Goal: Information Seeking & Learning: Learn about a topic

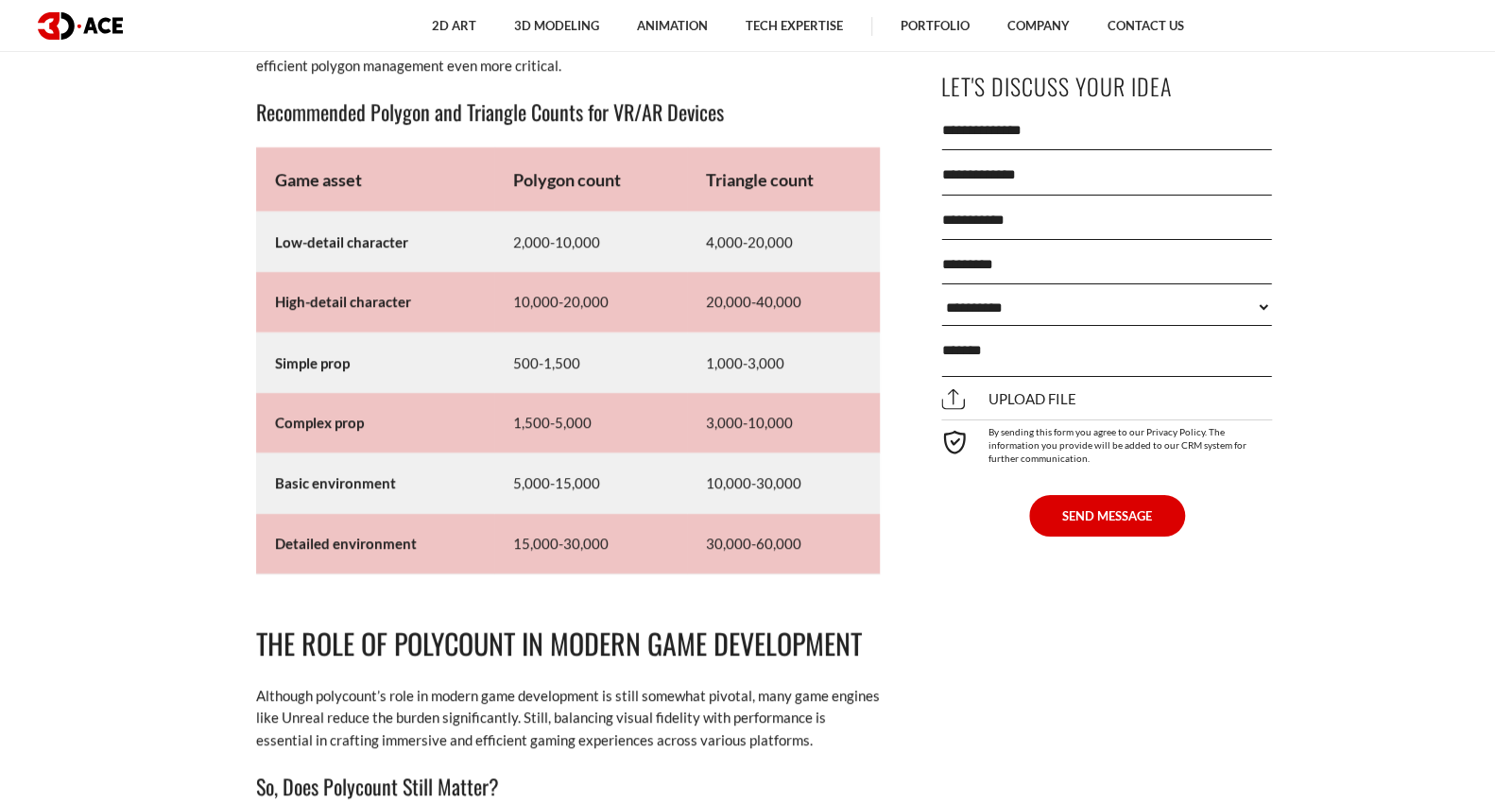
scroll to position [10865, 0]
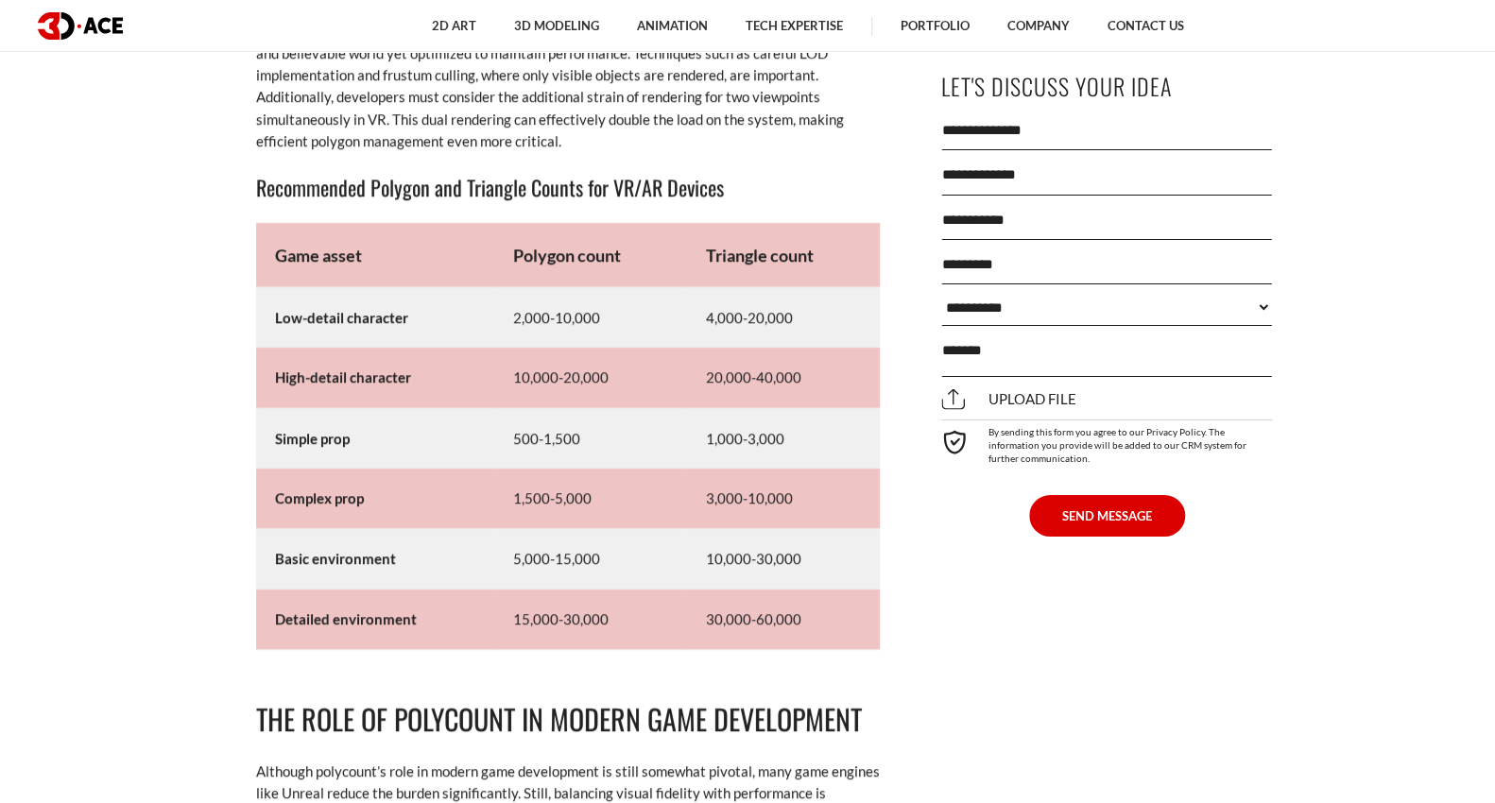
click at [397, 267] on td "Game asset" at bounding box center [375, 255] width 238 height 65
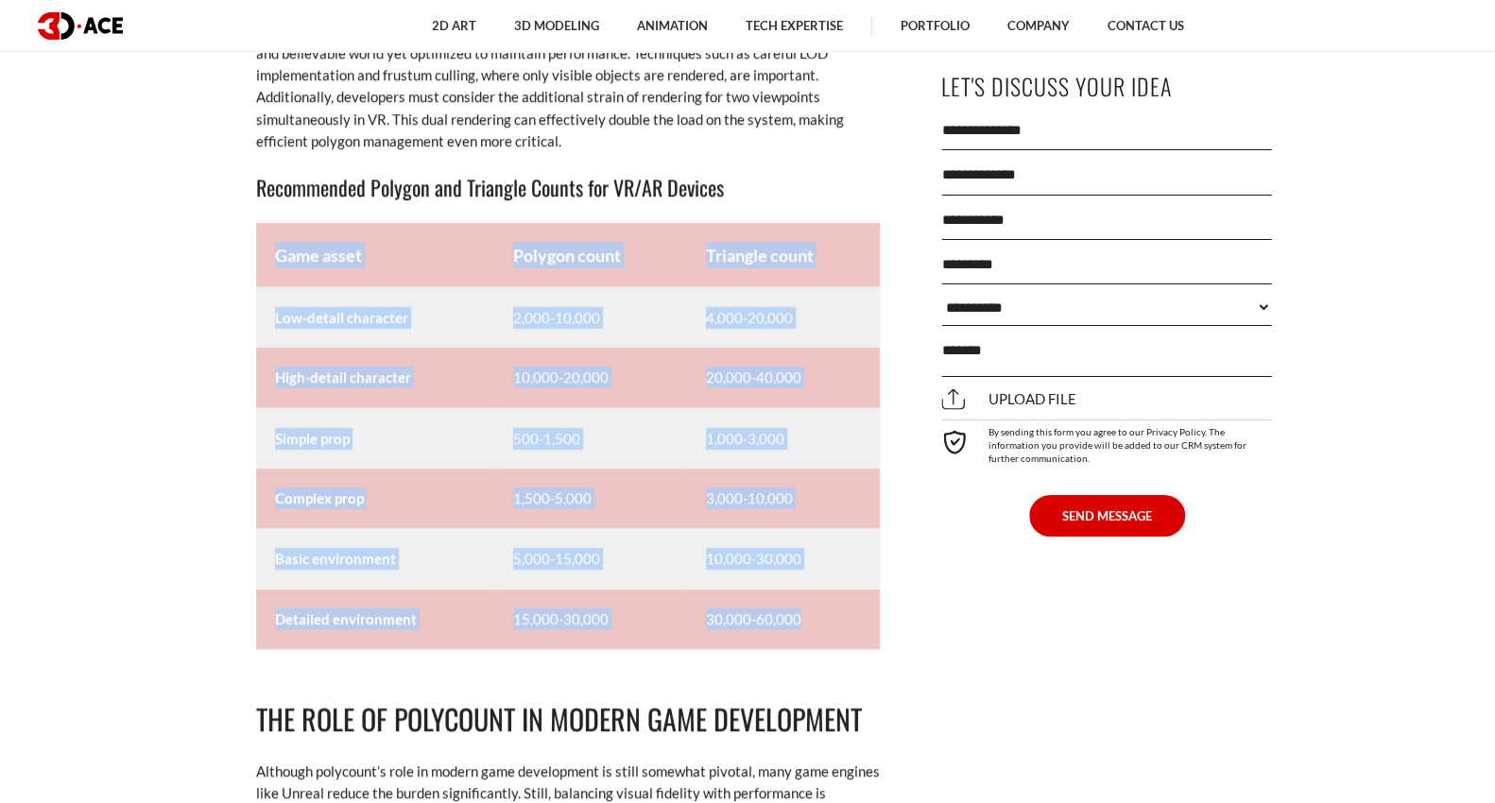
drag, startPoint x: 273, startPoint y: 250, endPoint x: 835, endPoint y: 616, distance: 671.3
click at [835, 616] on tbody "Game asset Polygon count Triangle count Low-detail character 2,000-10,000 4,000…" at bounding box center [568, 436] width 624 height 427
copy tbody "Game asset Polygon count Triangle count Low-detail character 2,000-10,000 4,000…"
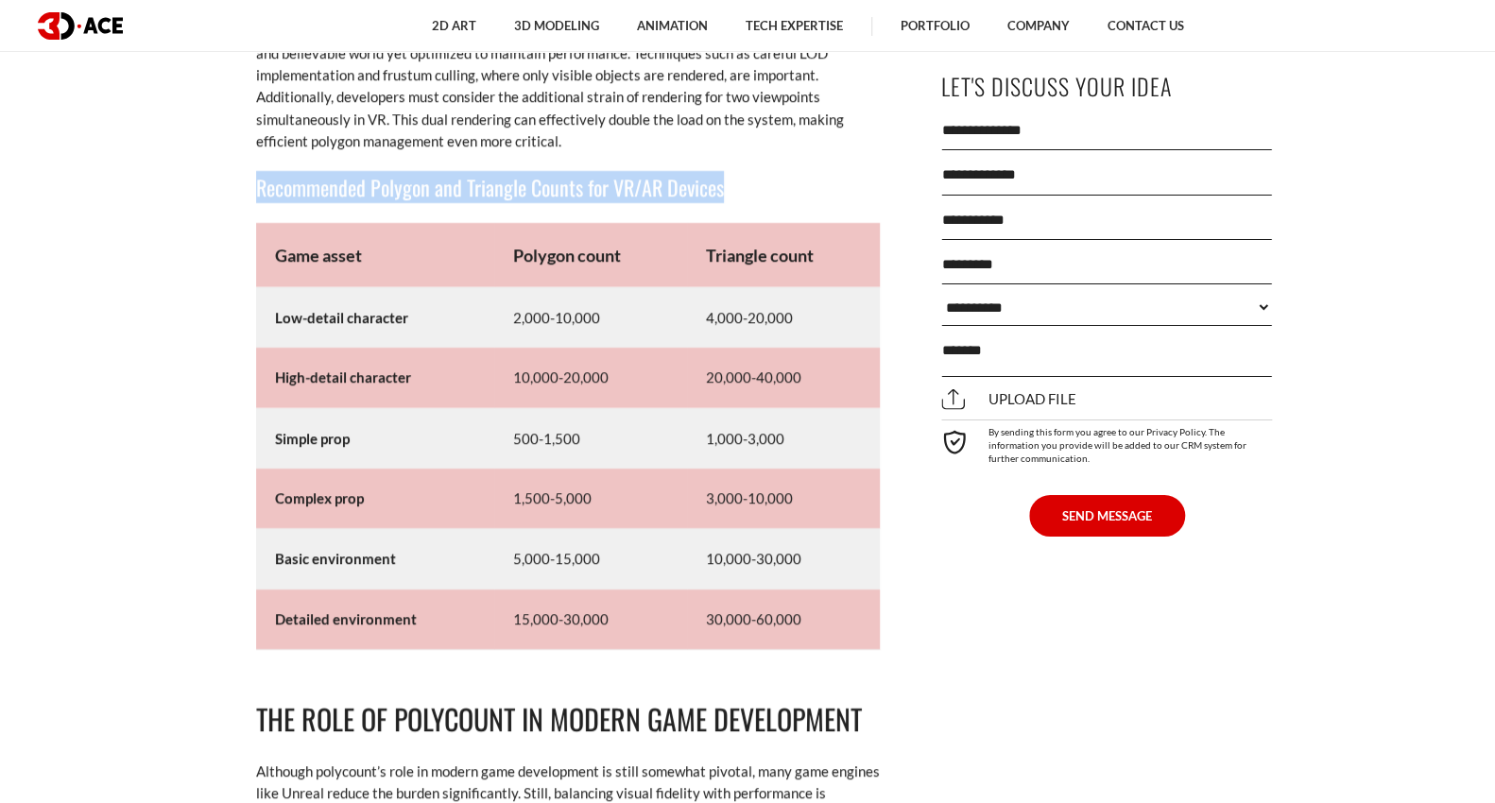
drag, startPoint x: 250, startPoint y: 181, endPoint x: 768, endPoint y: 192, distance: 519.0
copy h3 "Recommended Polygon and Triangle Counts for VR/AR Devices"
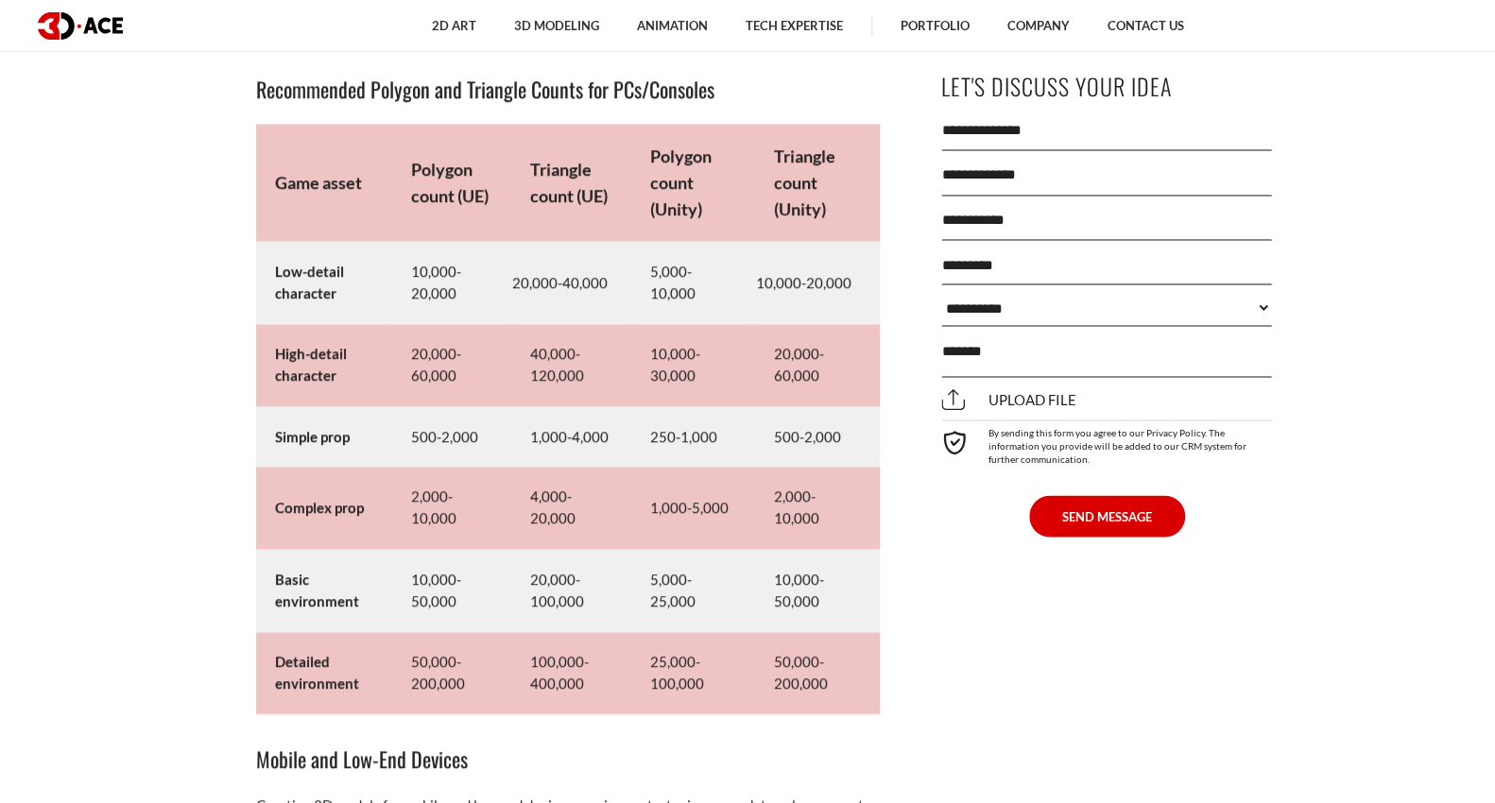
scroll to position [9126, 0]
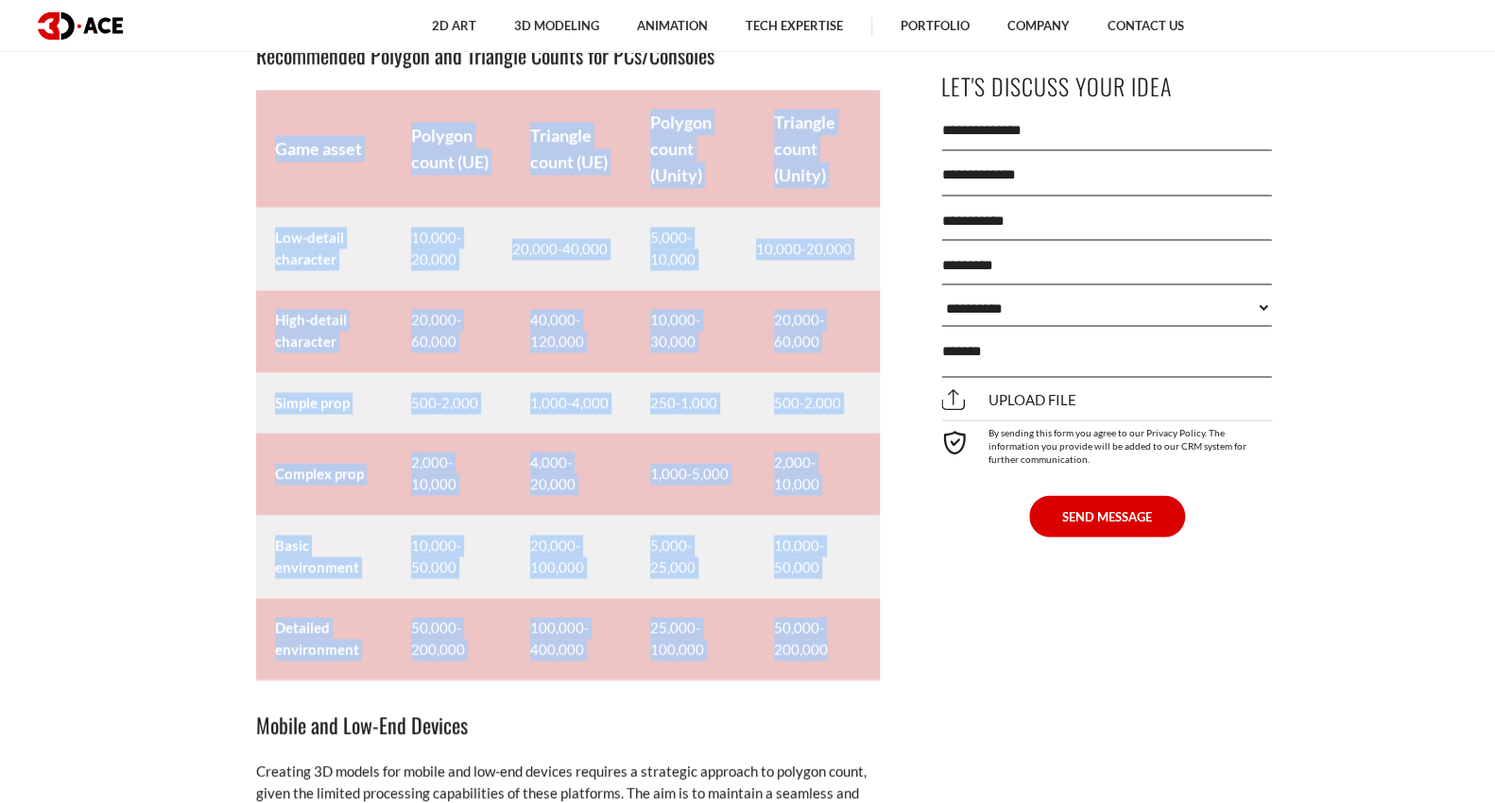
drag, startPoint x: 387, startPoint y: 251, endPoint x: 862, endPoint y: 650, distance: 619.8
click at [862, 650] on tbody "Game asset Polygon count (UE) Triangle count (UE) Polygon count (Unity) Triangl…" at bounding box center [568, 385] width 624 height 591
copy tbody "Game asset Polygon count (UE) Triangle count (UE) Polygon count (Unity) Triangl…"
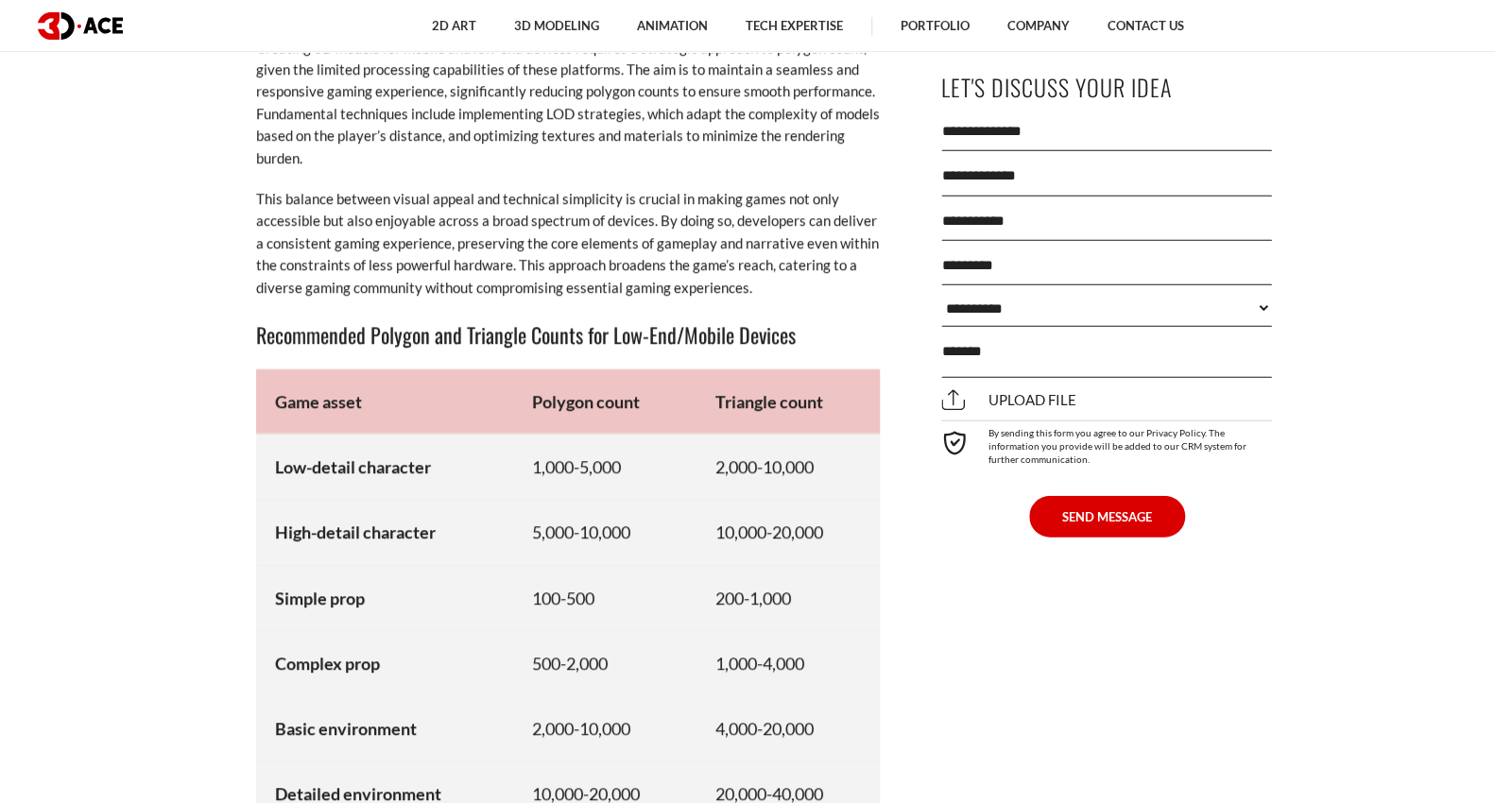
scroll to position [9882, 0]
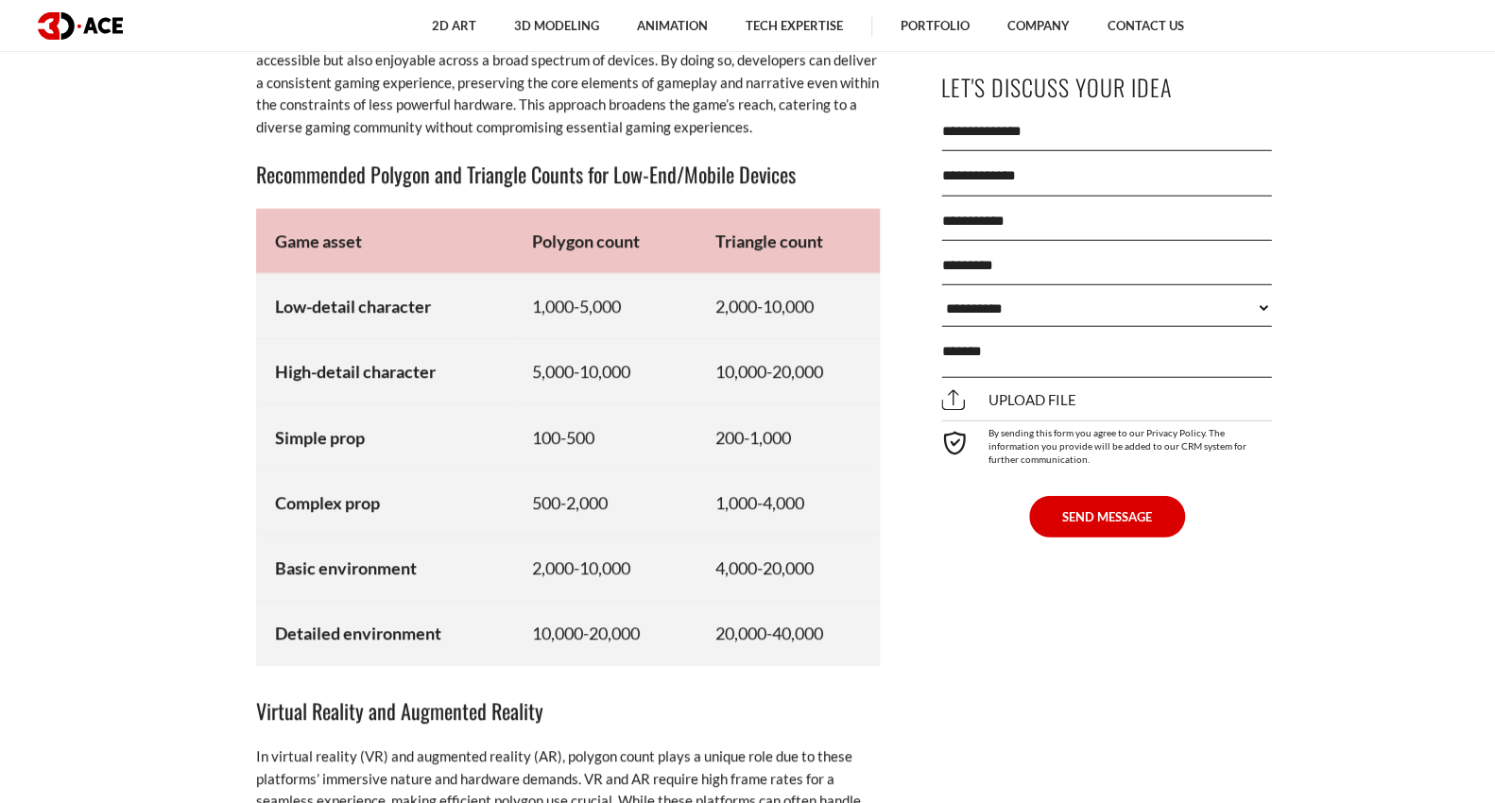
scroll to position [10033, 0]
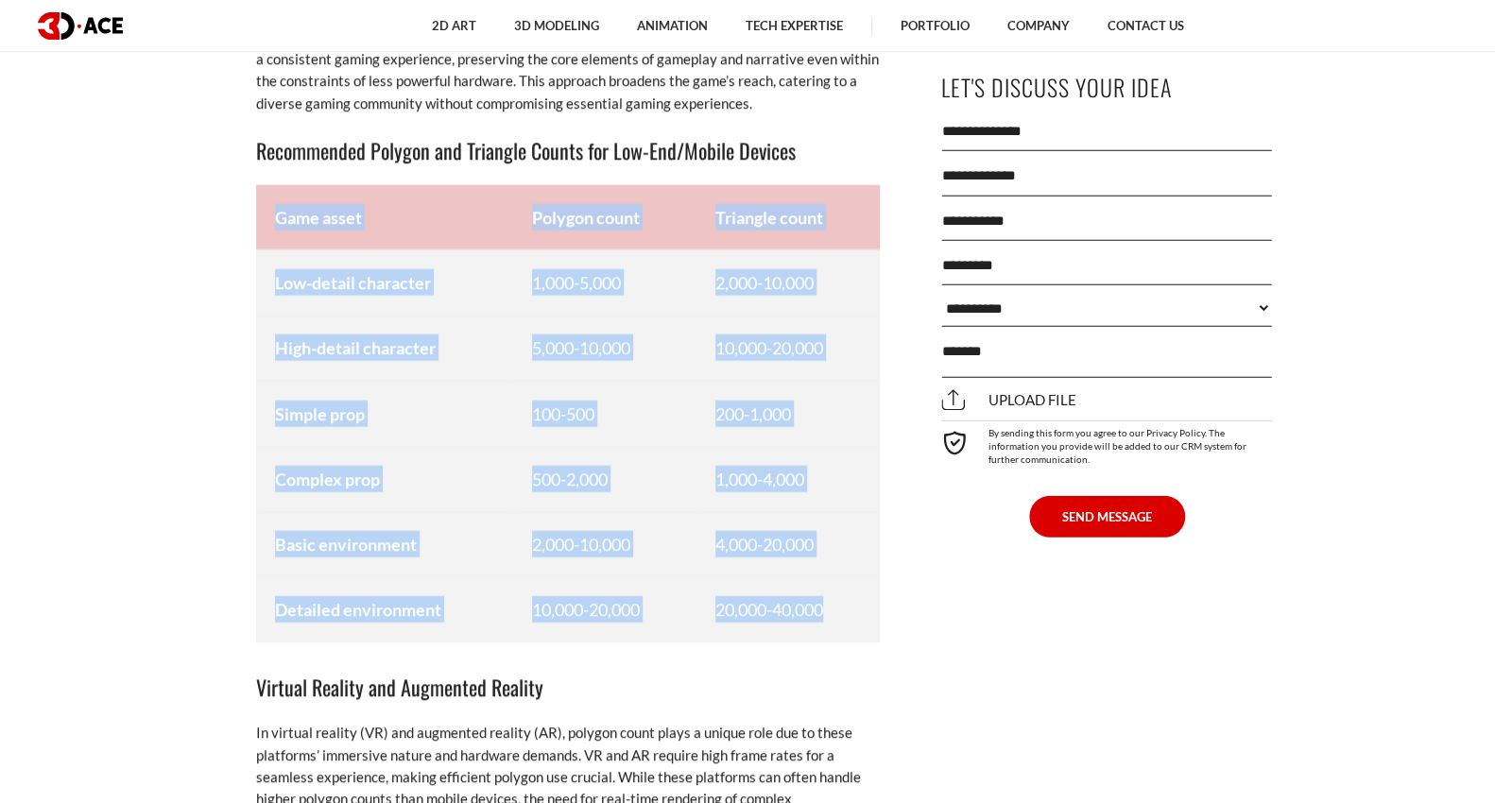
drag, startPoint x: 277, startPoint y: 212, endPoint x: 853, endPoint y: 618, distance: 705.3
click at [853, 618] on tbody "Game asset Polygon count Triangle count Low-detail character 1,000-5,000 2,000-…" at bounding box center [568, 413] width 624 height 456
copy tbody "Game asset Polygon count Triangle count Low-detail character 1,000-5,000 2,000-…"
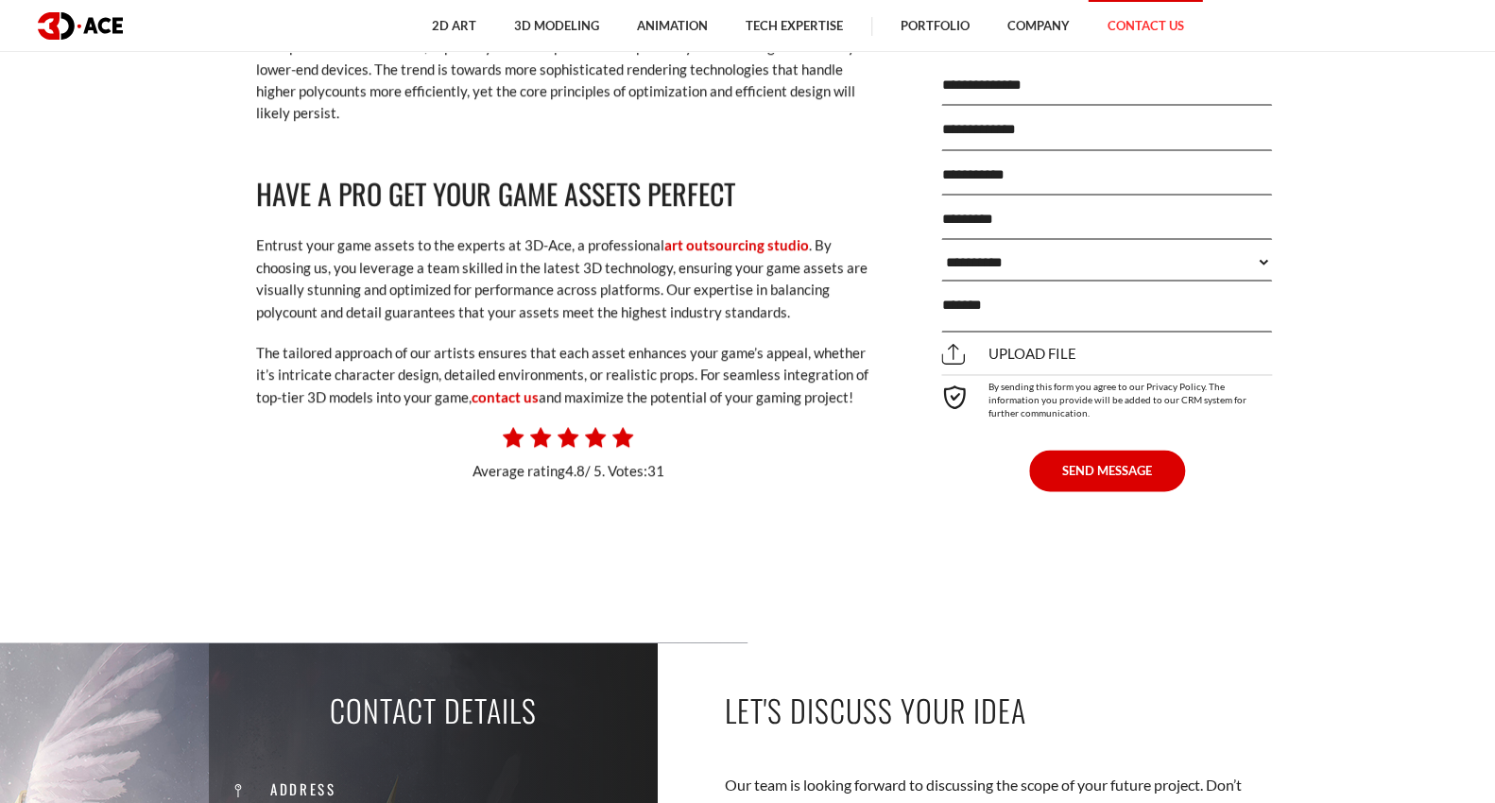
scroll to position [12528, 0]
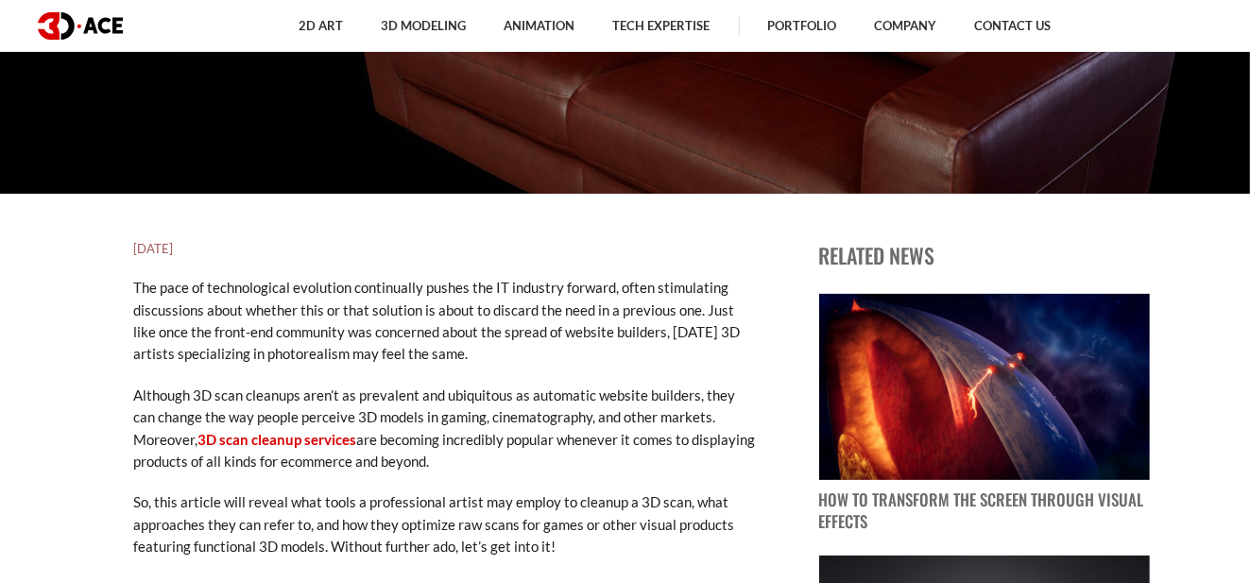
scroll to position [482, 0]
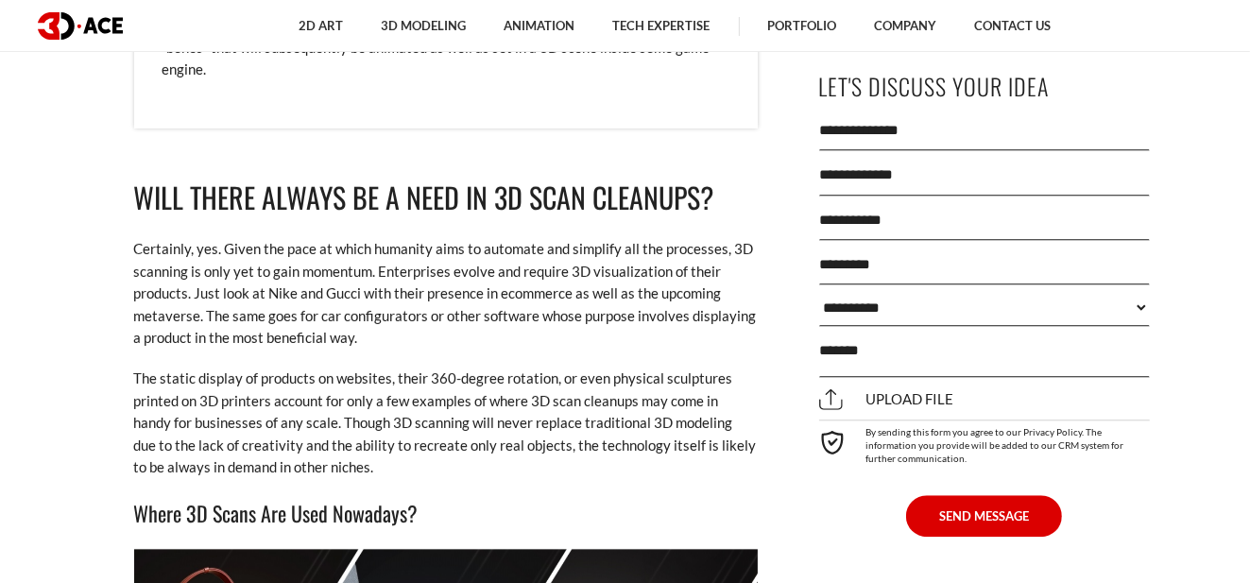
scroll to position [4187, 0]
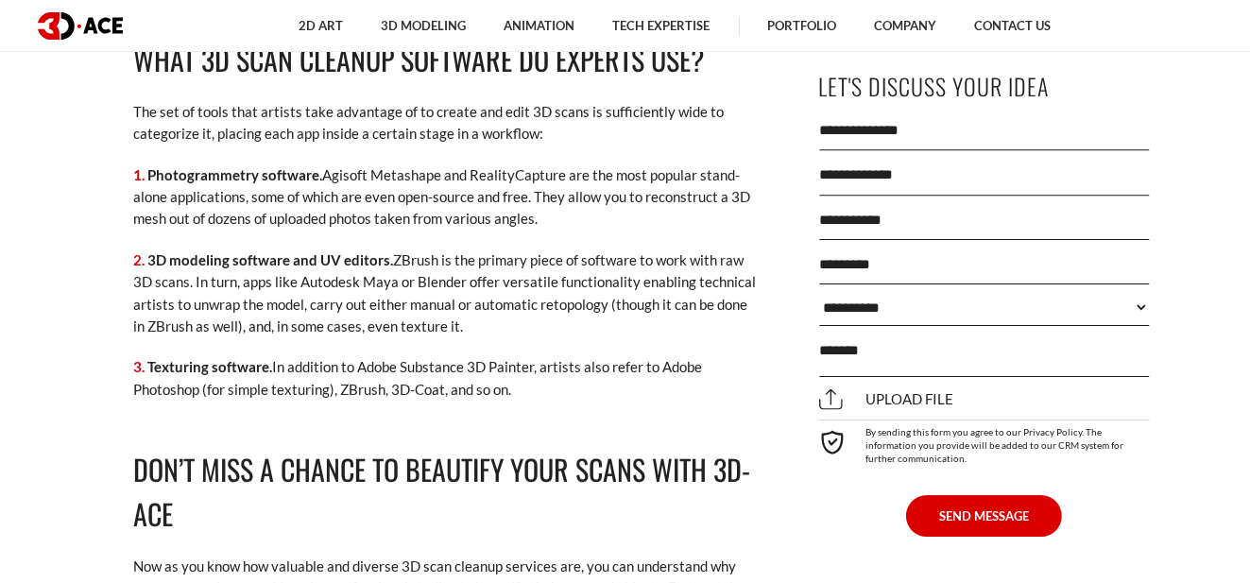
scroll to position [5018, 0]
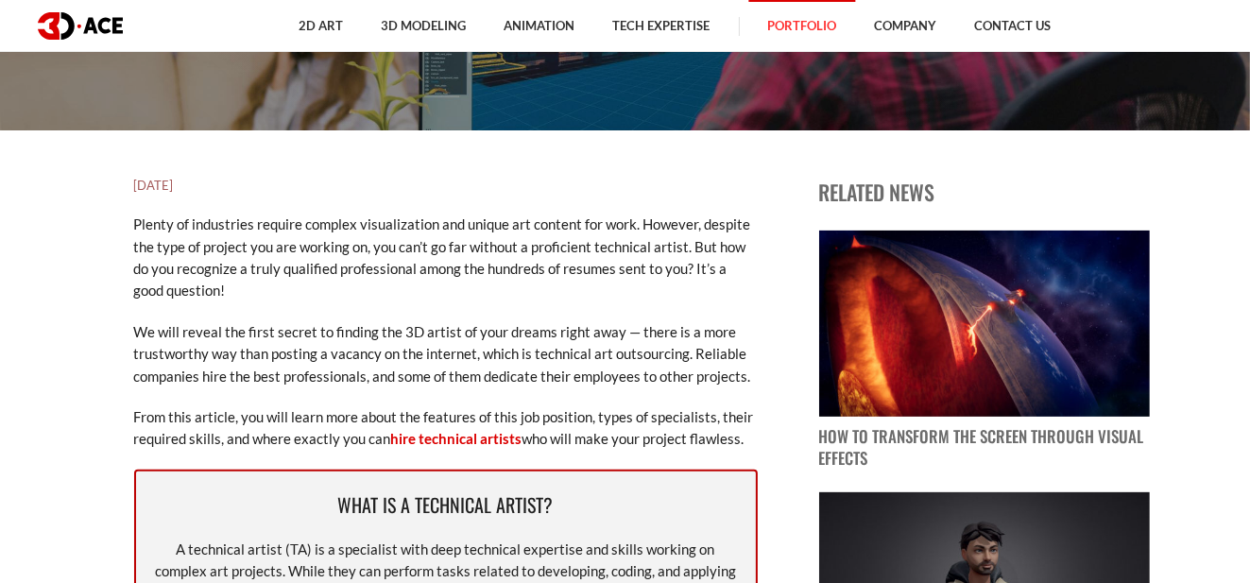
scroll to position [454, 0]
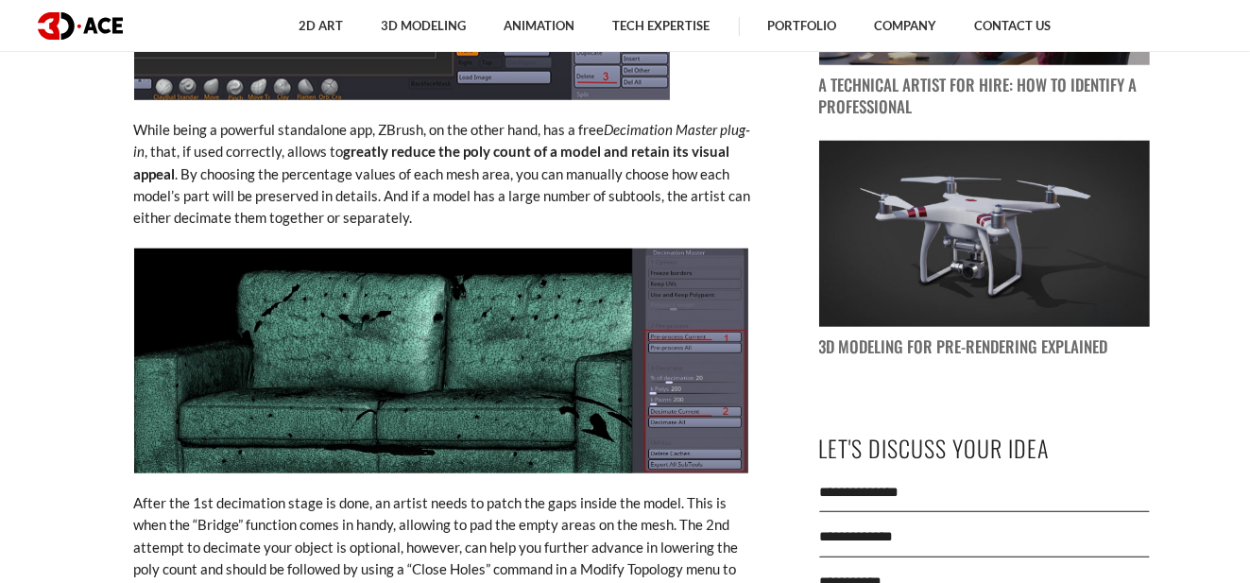
scroll to position [1512, 0]
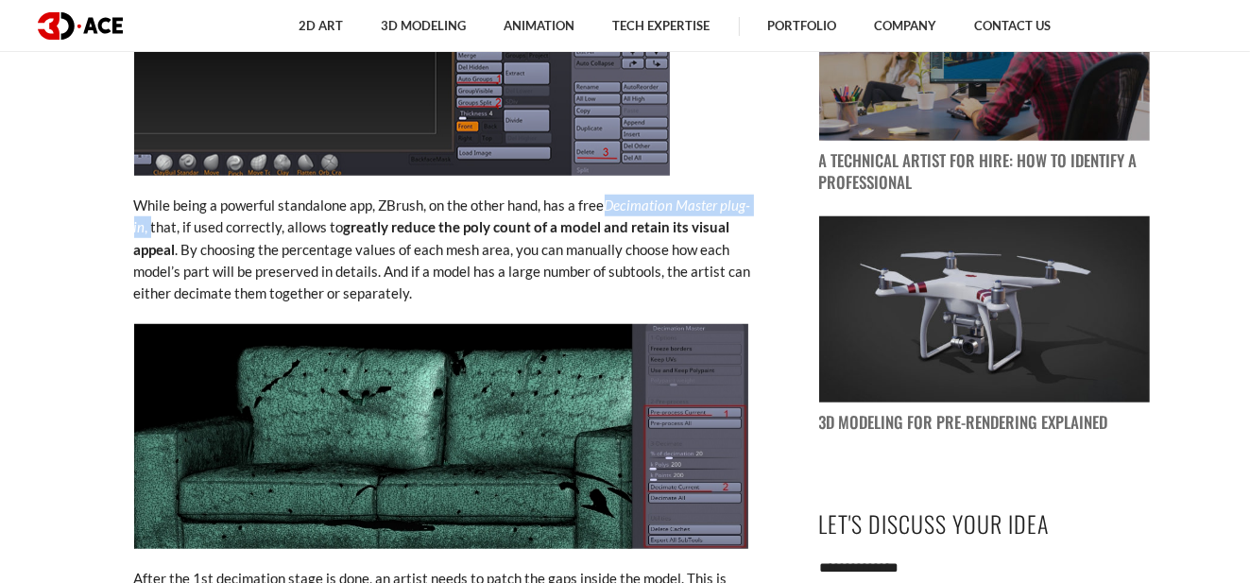
drag, startPoint x: 609, startPoint y: 208, endPoint x: 151, endPoint y: 227, distance: 457.8
click at [151, 227] on p "While being a powerful standalone app, ZBrush, on the other hand, has a free De…" at bounding box center [446, 250] width 624 height 111
click at [389, 235] on strong "greatly reduce the poly count of a model and retain its visual appeal" at bounding box center [432, 237] width 596 height 39
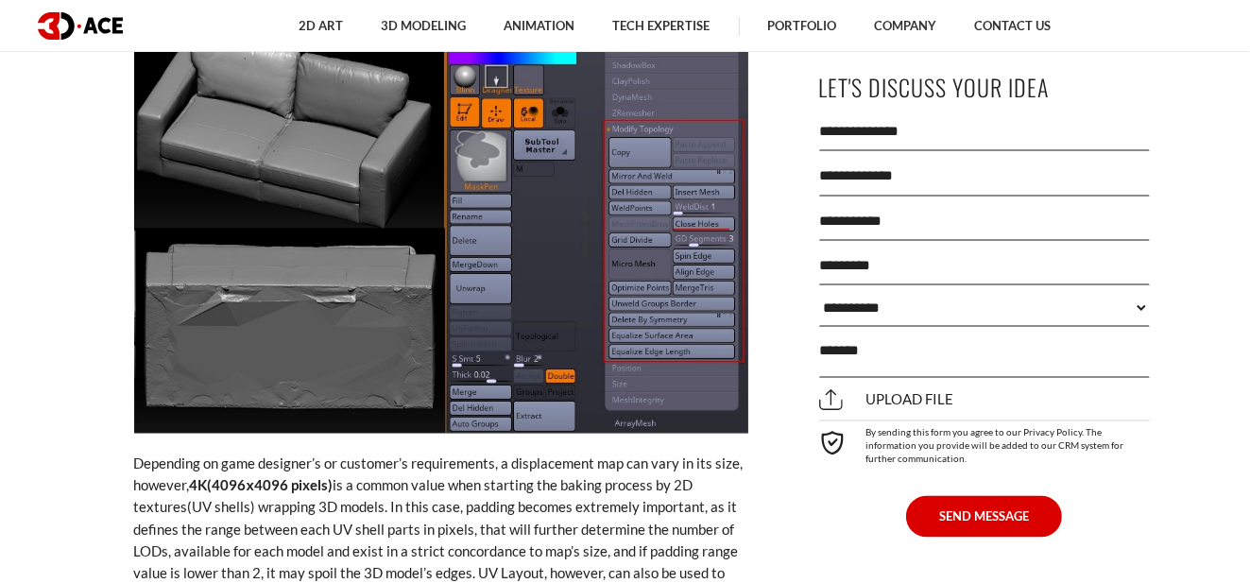
scroll to position [2797, 0]
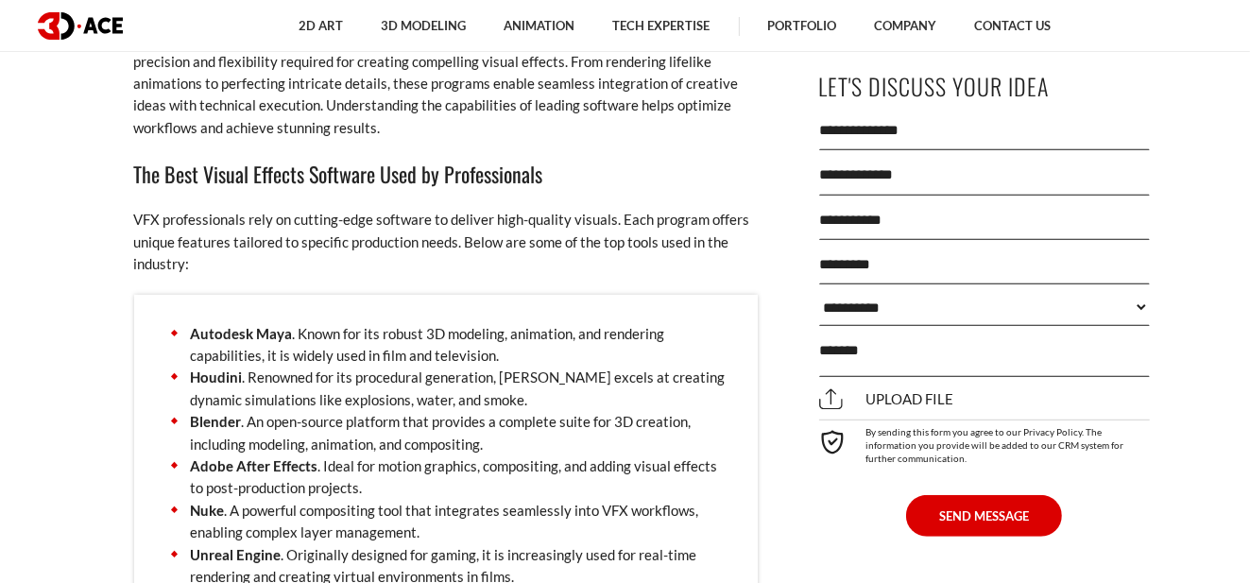
scroll to position [7107, 0]
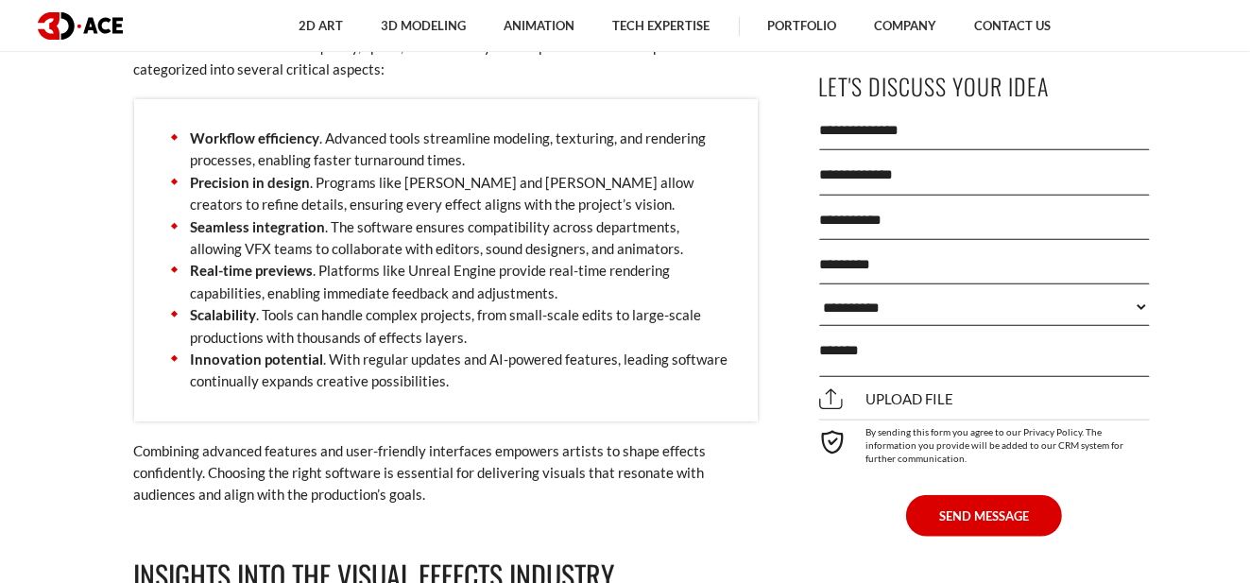
scroll to position [8014, 0]
